Goal: Task Accomplishment & Management: Manage account settings

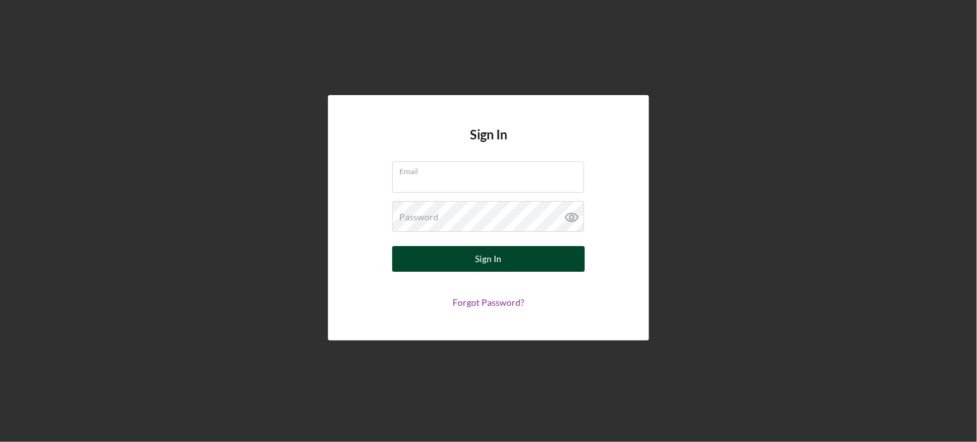
type input "[EMAIL_ADDRESS][DOMAIN_NAME]"
click at [436, 264] on button "Sign In" at bounding box center [488, 259] width 193 height 26
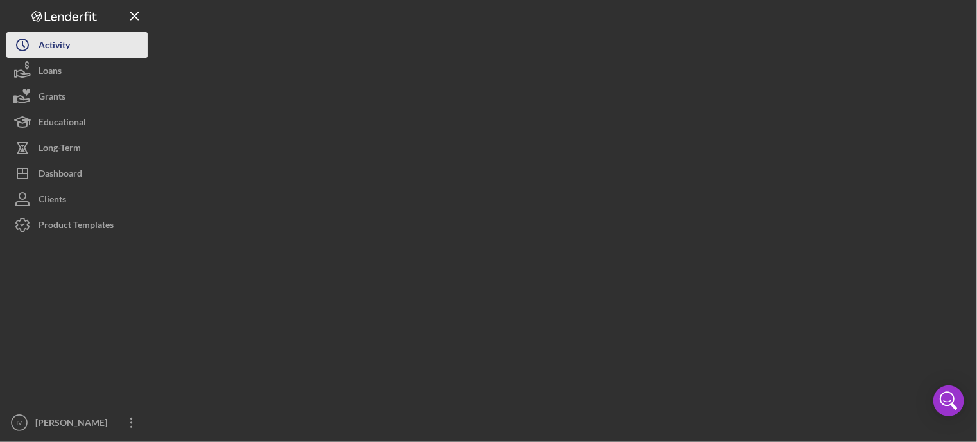
click at [55, 46] on div "Activity" at bounding box center [54, 46] width 31 height 29
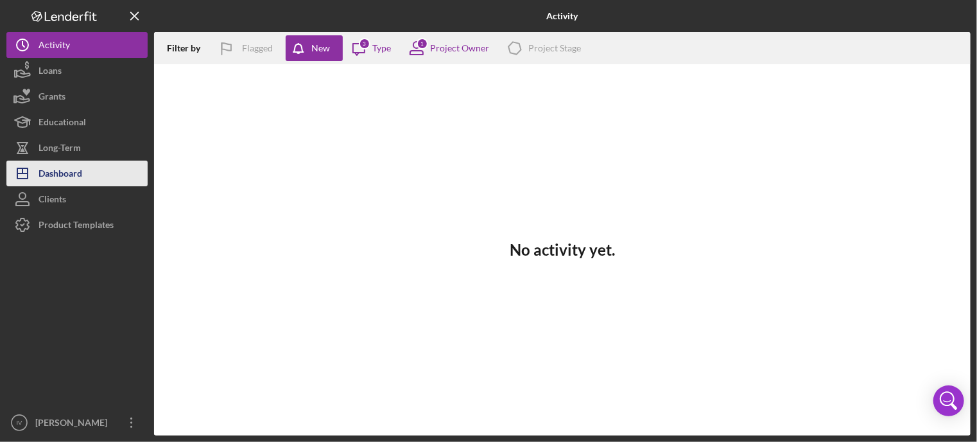
click at [58, 170] on div "Dashboard" at bounding box center [61, 175] width 44 height 29
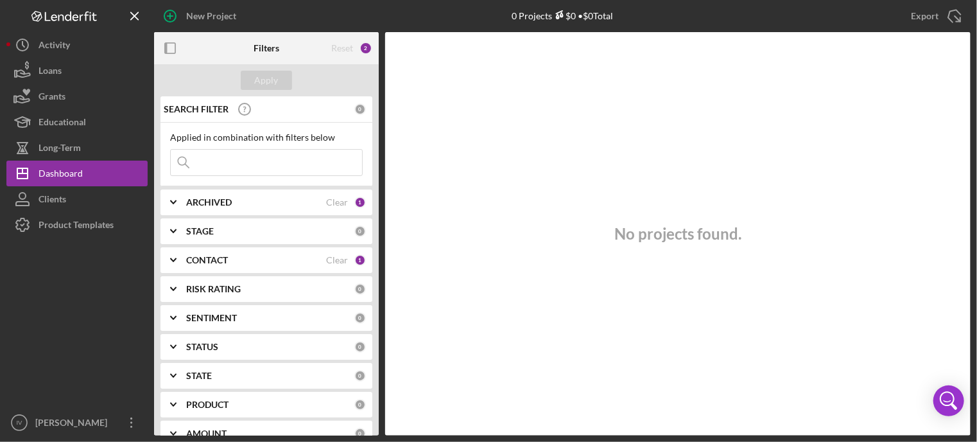
drag, startPoint x: 200, startPoint y: 164, endPoint x: 207, endPoint y: 164, distance: 7.7
click at [200, 164] on input at bounding box center [266, 163] width 191 height 26
type input "[PERSON_NAME]"
click at [326, 200] on div "Clear" at bounding box center [337, 202] width 22 height 10
click at [197, 191] on div "ARCHIVED 0" at bounding box center [276, 202] width 180 height 26
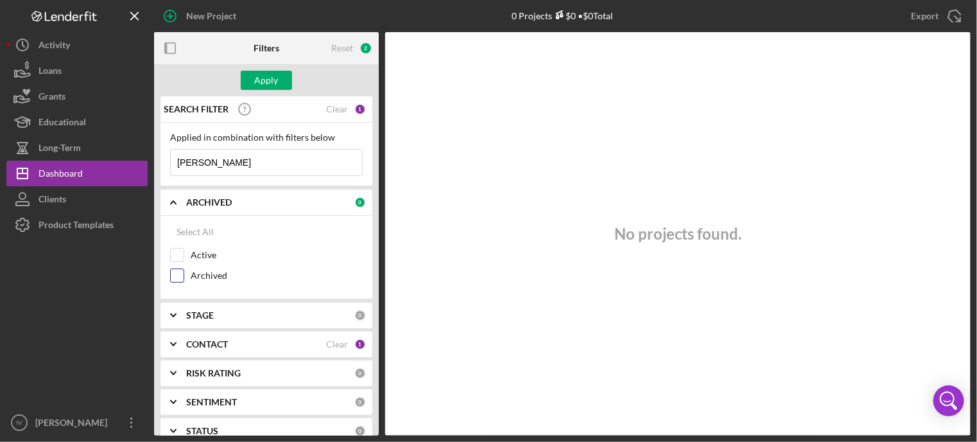
click at [178, 275] on input "Archived" at bounding box center [177, 275] width 13 height 13
checkbox input "true"
click at [177, 246] on div "Select All Active Archived" at bounding box center [266, 254] width 193 height 70
click at [179, 251] on input "Active" at bounding box center [177, 255] width 13 height 13
checkbox input "true"
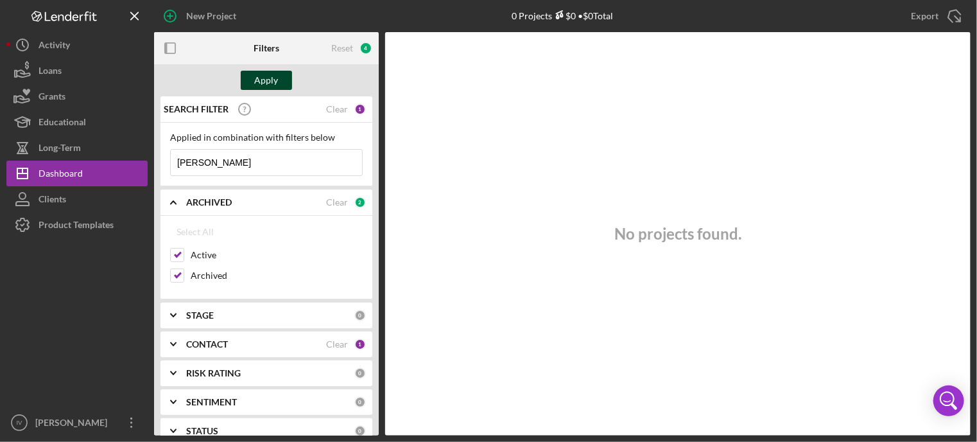
click at [258, 79] on div "Apply" at bounding box center [267, 80] width 24 height 19
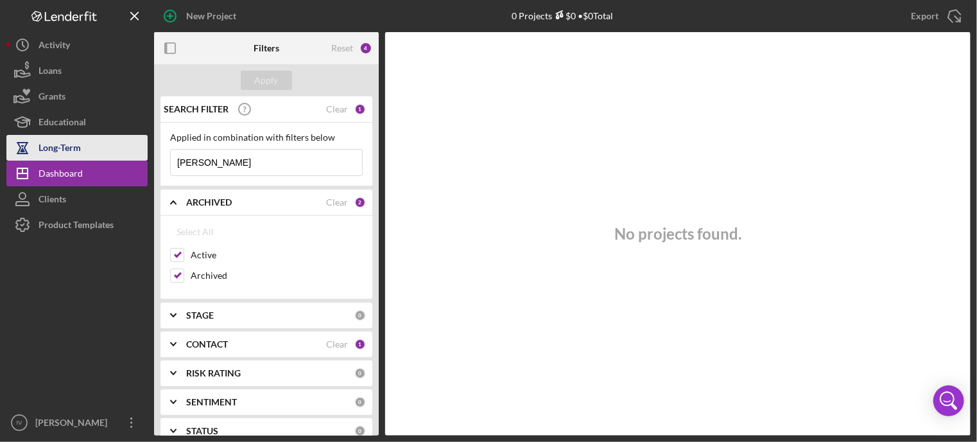
drag, startPoint x: 235, startPoint y: 164, endPoint x: 145, endPoint y: 141, distance: 93.0
click at [145, 141] on div "New Project 0 Projects $0 • $0 Total Export Icon/Export Filters Reset 4 Apply S…" at bounding box center [488, 217] width 965 height 435
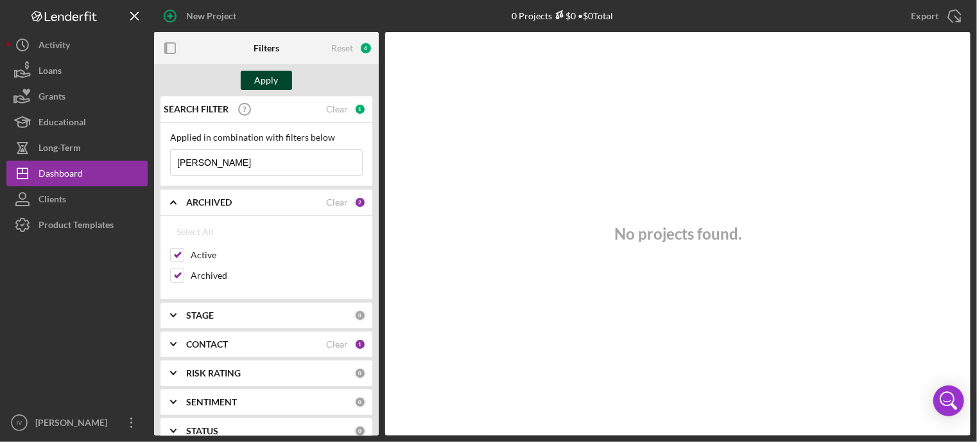
type input "[PERSON_NAME]"
click at [250, 82] on button "Apply" at bounding box center [266, 80] width 51 height 19
click at [171, 331] on icon "Icon/Expander" at bounding box center [173, 344] width 32 height 32
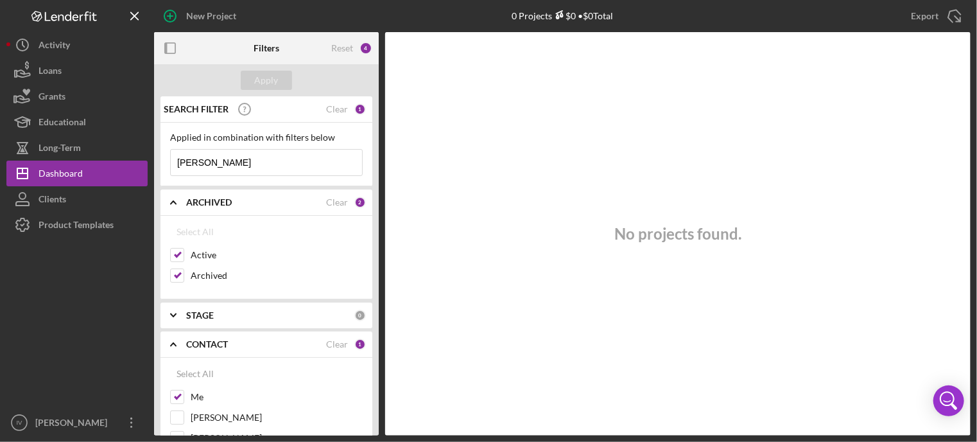
scroll to position [193, 0]
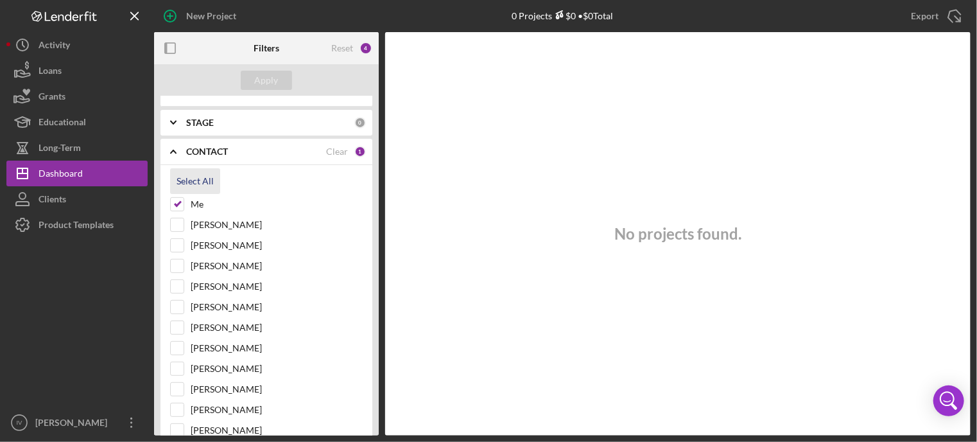
click at [193, 180] on div "Select All" at bounding box center [195, 181] width 37 height 26
checkbox input "true"
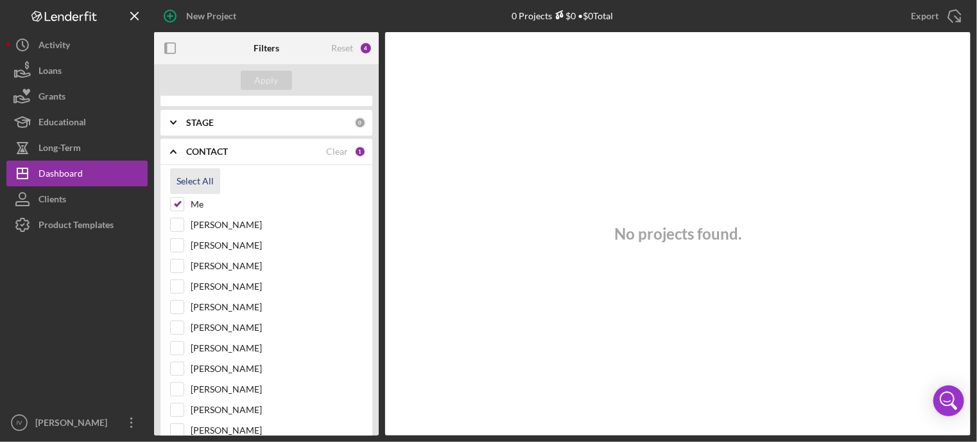
checkbox input "true"
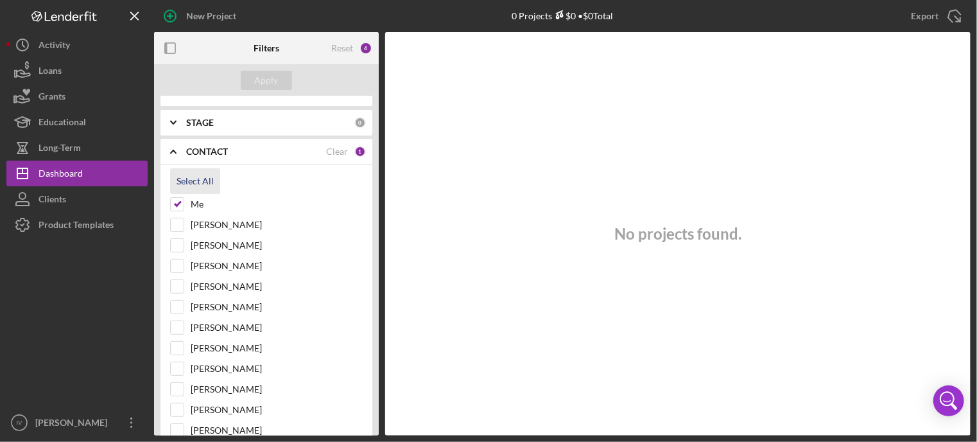
checkbox input "true"
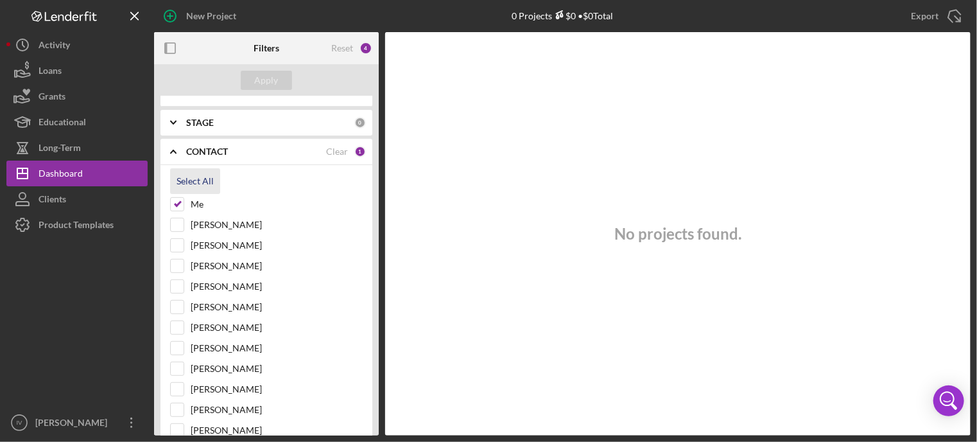
checkbox input "true"
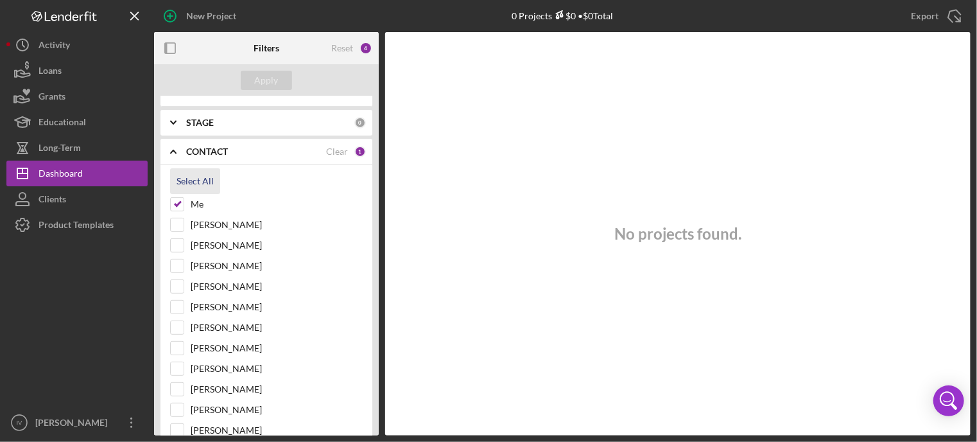
checkbox input "true"
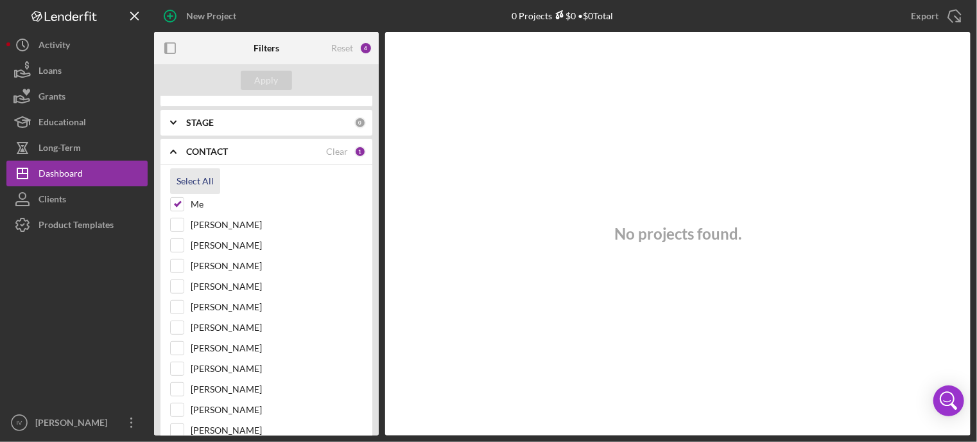
checkbox input "true"
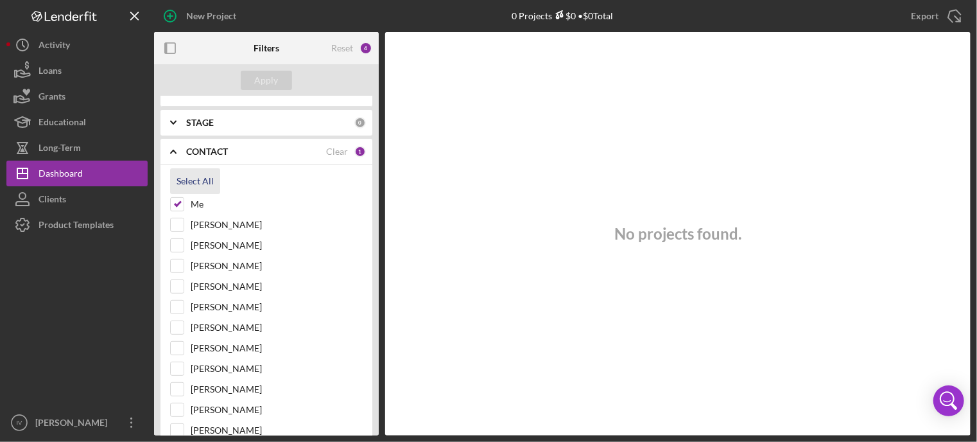
checkbox input "true"
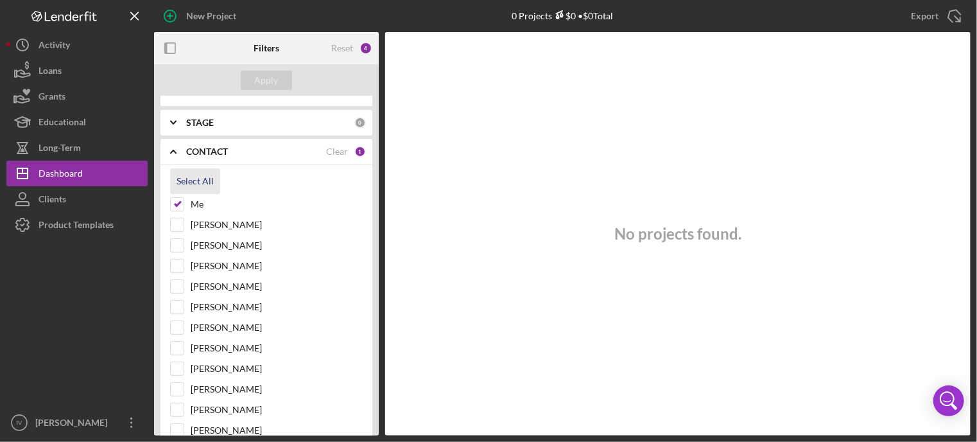
checkbox input "true"
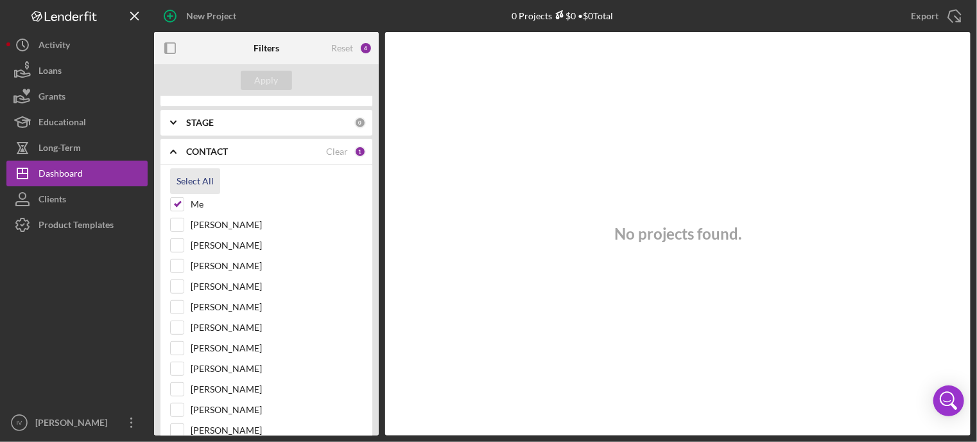
checkbox input "true"
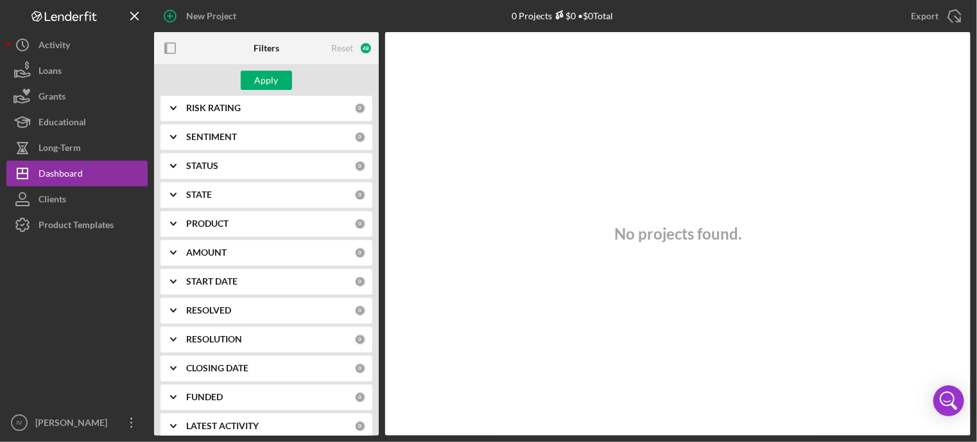
scroll to position [911, 0]
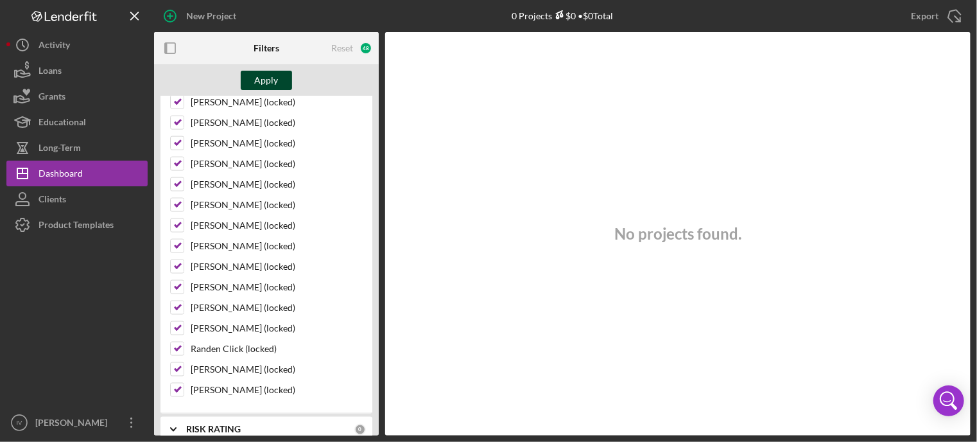
click at [270, 74] on div "Apply" at bounding box center [267, 80] width 24 height 19
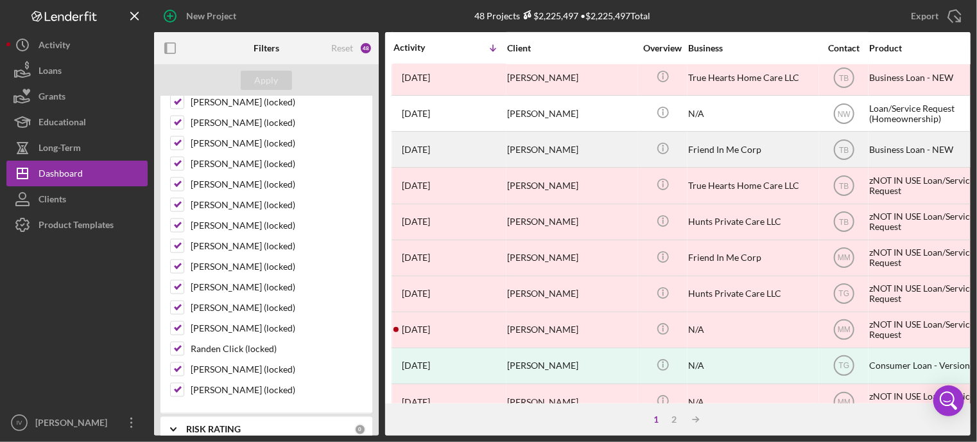
scroll to position [578, 0]
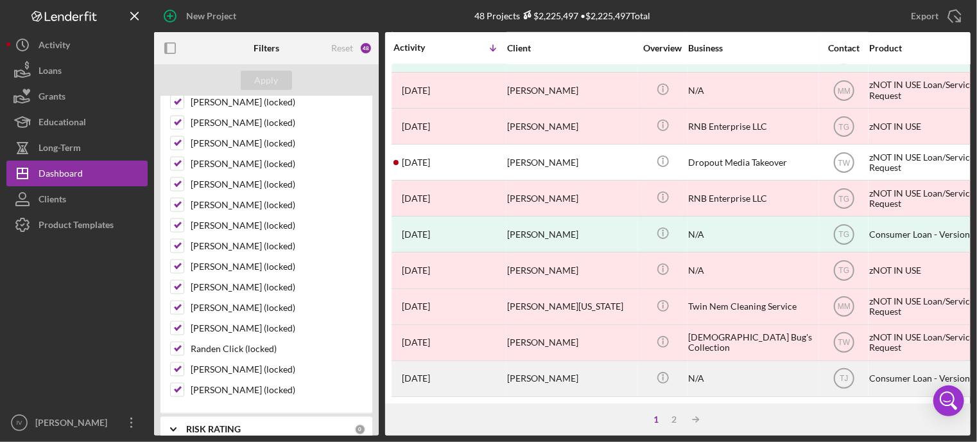
click at [580, 368] on div "[PERSON_NAME]" at bounding box center [571, 379] width 128 height 34
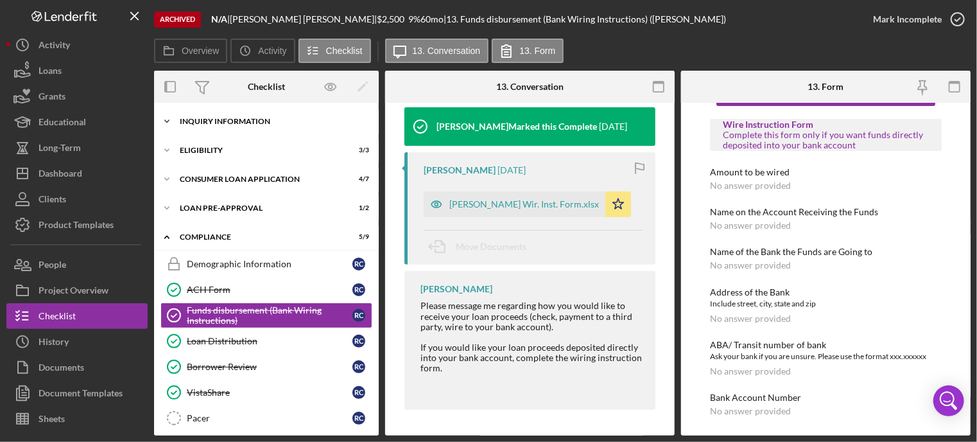
click at [218, 125] on div "Inquiry Information" at bounding box center [271, 122] width 183 height 8
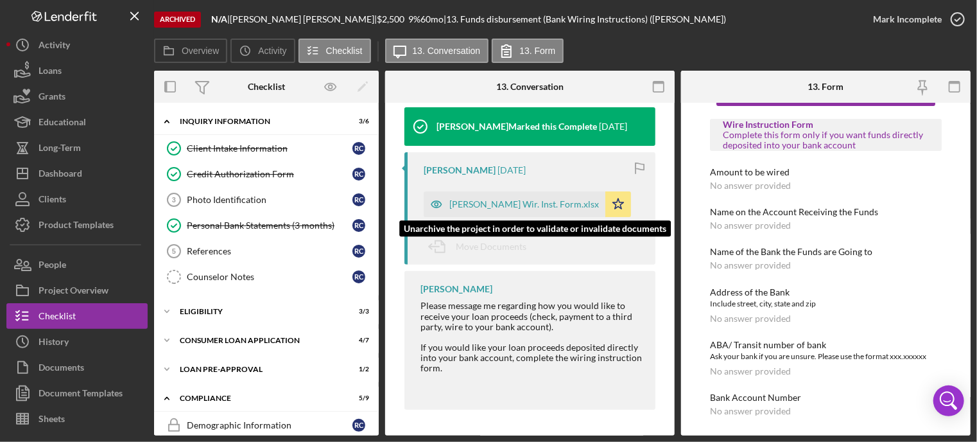
click at [450, 198] on div "[PERSON_NAME] Wir. Inst. Form.xlsx" at bounding box center [515, 204] width 182 height 26
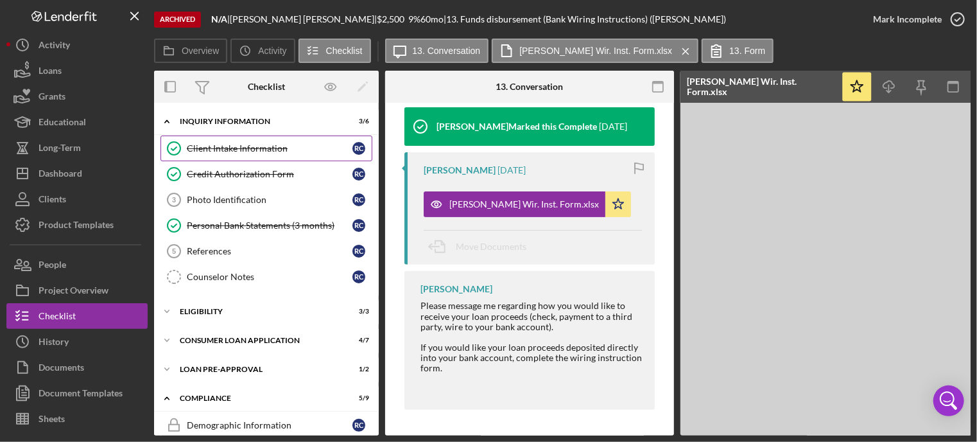
click at [177, 144] on icon "Client Intake Information" at bounding box center [174, 148] width 32 height 32
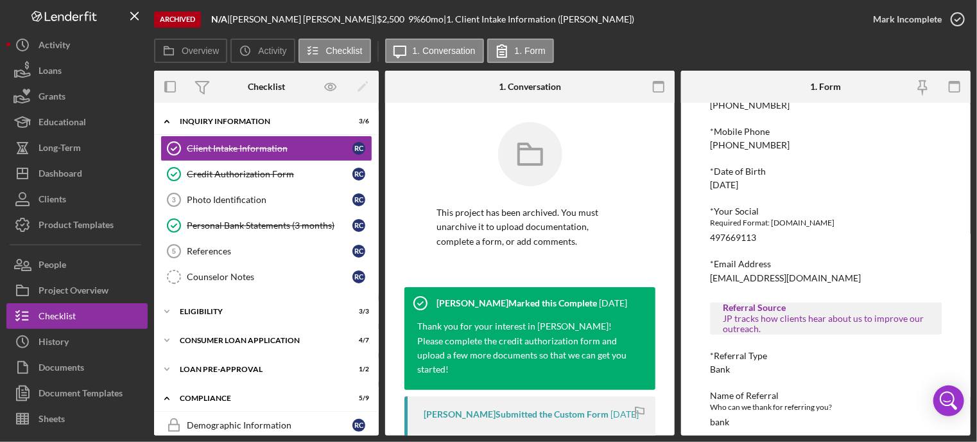
scroll to position [524, 0]
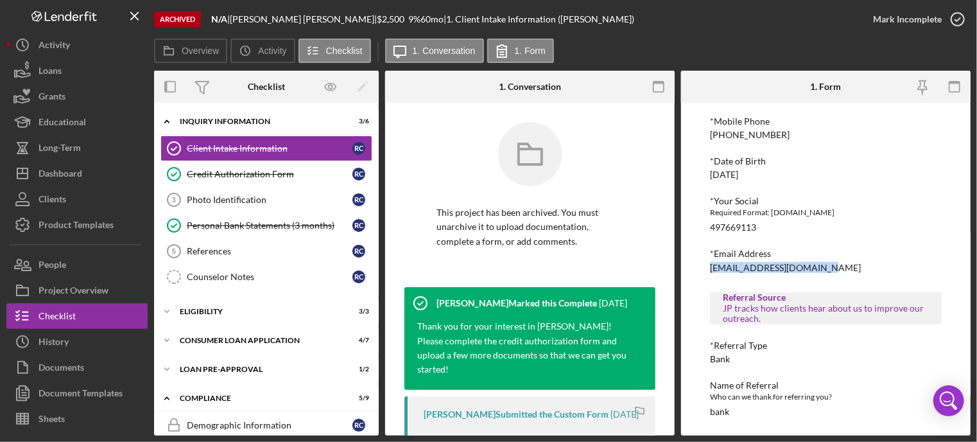
drag, startPoint x: 705, startPoint y: 268, endPoint x: 820, endPoint y: 267, distance: 115.0
click at [820, 267] on div "To edit this form you must unarchive this project [PERSON_NAME] Customer Intake…" at bounding box center [826, 269] width 290 height 333
copy div "[EMAIL_ADDRESS][DOMAIN_NAME]"
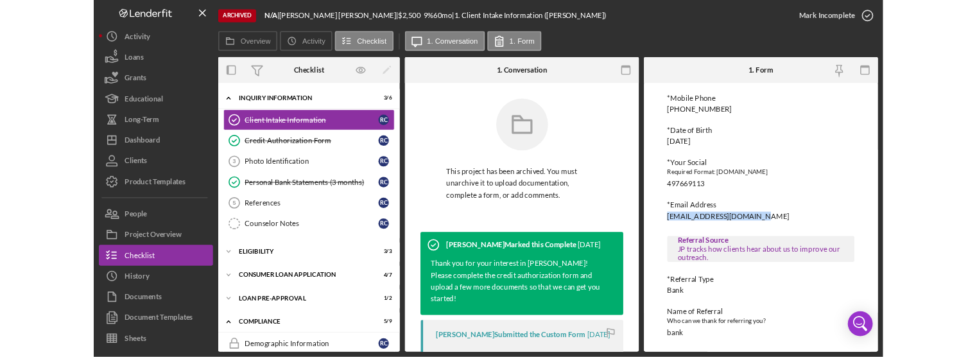
scroll to position [193, 0]
